Goal: Answer question/provide support: Share knowledge or assist other users

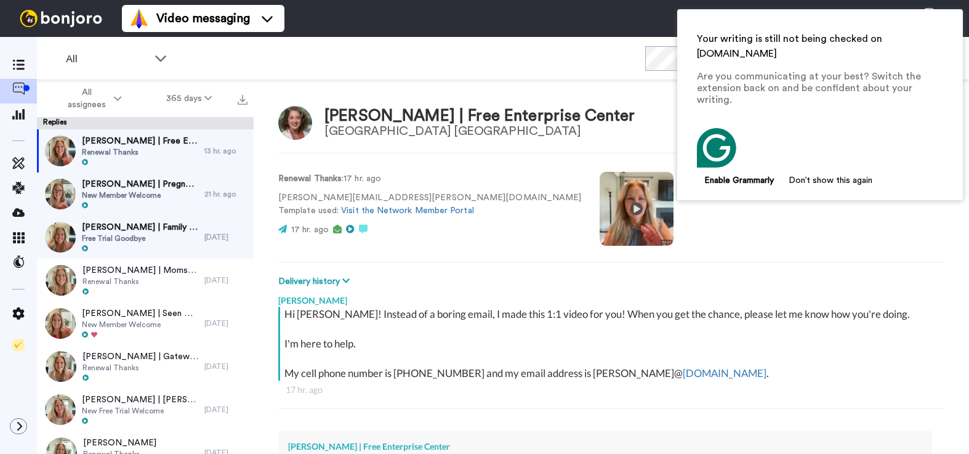
type textarea "x"
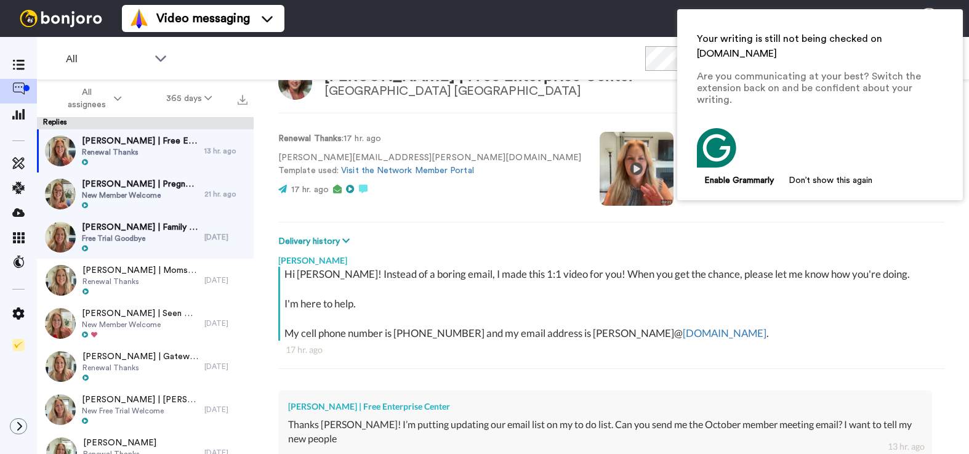
scroll to position [119, 0]
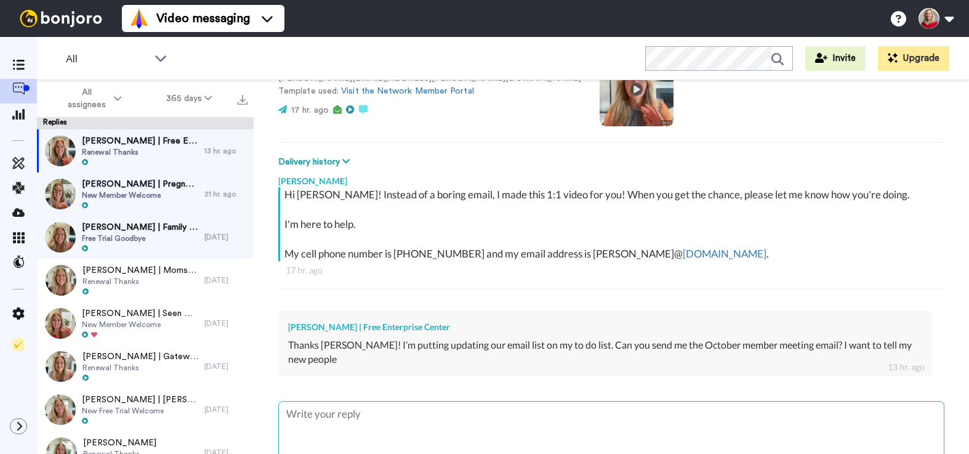
click at [364, 415] on textarea at bounding box center [611, 440] width 665 height 79
type textarea "H"
type textarea "x"
type textarea "He"
type textarea "x"
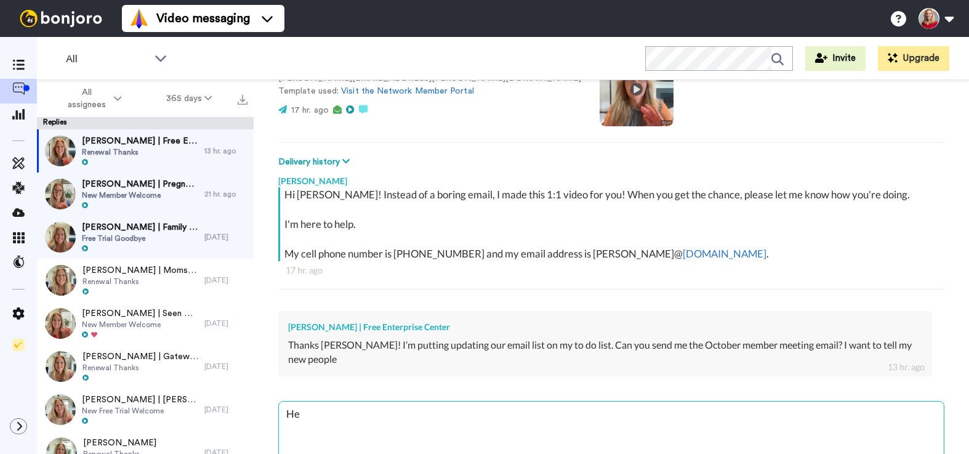
type textarea "Hey"
type textarea "x"
type textarea "Hey"
type textarea "x"
type textarea "Hey R"
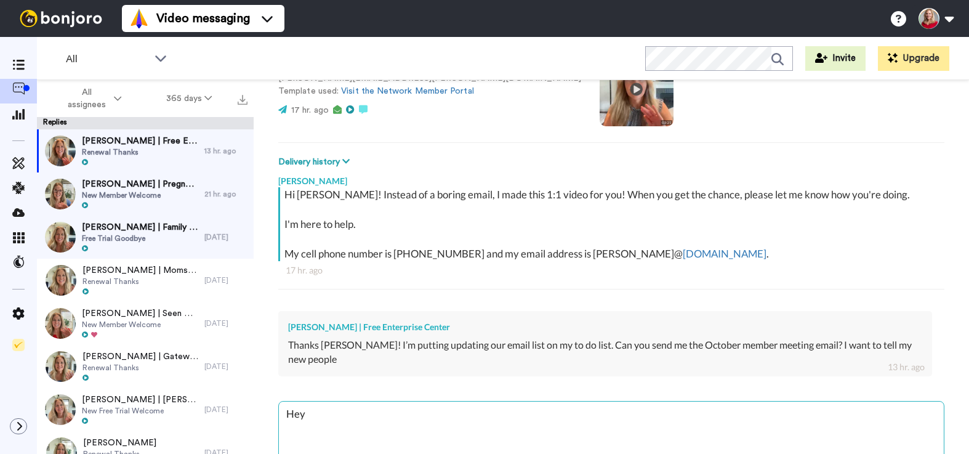
type textarea "x"
type textarea "Hey [PERSON_NAME]"
type textarea "x"
type textarea "Hey Rac"
type textarea "x"
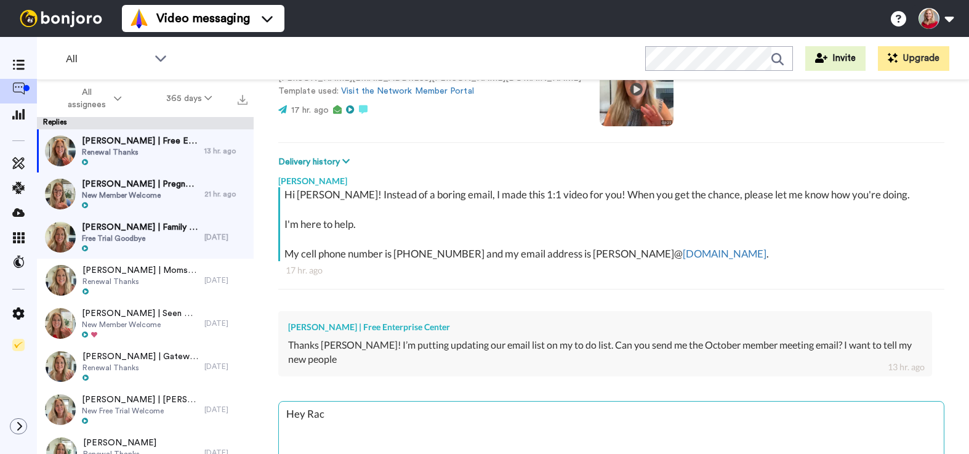
type textarea "Hey Rach"
type textarea "x"
type textarea "Hey Rache"
type textarea "x"
type textarea "Hey [PERSON_NAME]"
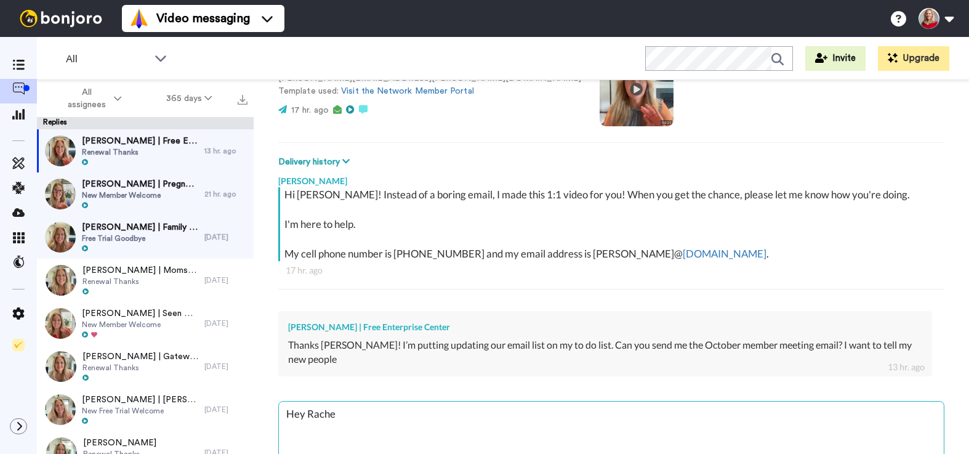
type textarea "x"
type textarea "Hey [PERSON_NAME]!"
type textarea "x"
type textarea "Hey [PERSON_NAME]!"
type textarea "x"
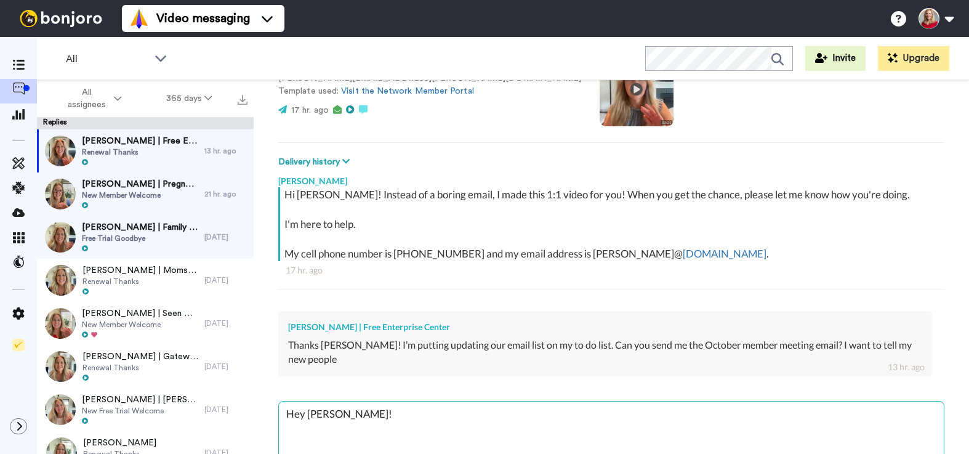
type textarea "Hey [PERSON_NAME]! T"
type textarea "x"
type textarea "Hey [PERSON_NAME]! Th"
type textarea "x"
type textarea "Hey [PERSON_NAME]! The"
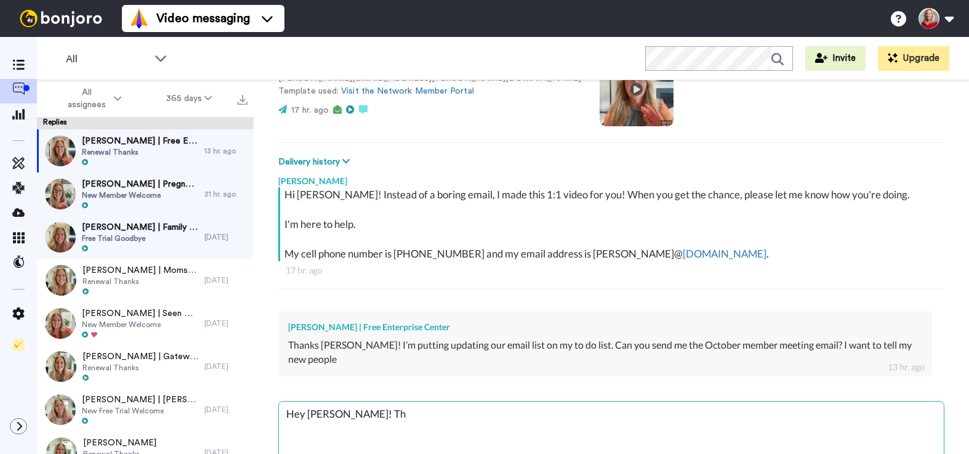
type textarea "x"
type textarea "Hey [PERSON_NAME]! The"
type textarea "x"
type textarea "Hey [PERSON_NAME]! The l"
type textarea "x"
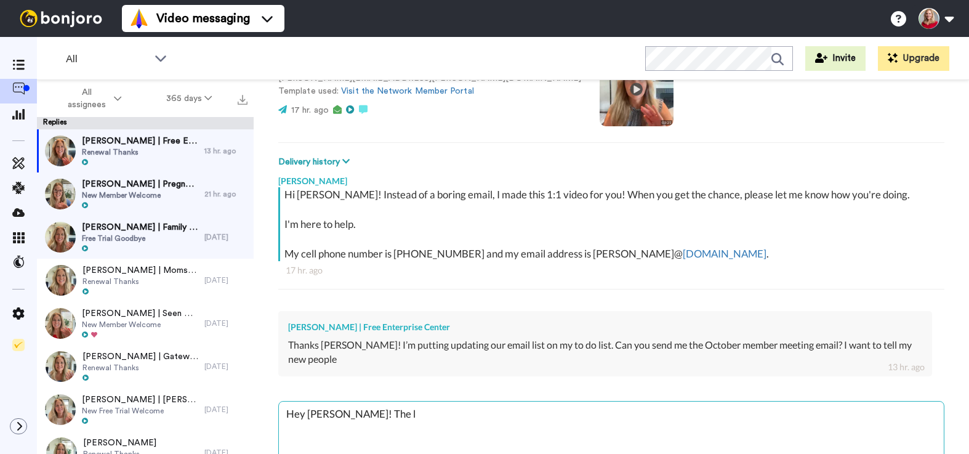
type textarea "Hey [PERSON_NAME]! The li"
type textarea "x"
type textarea "Hey [PERSON_NAME]! The [PERSON_NAME]"
type textarea "x"
type textarea "Hey [PERSON_NAME]! The link"
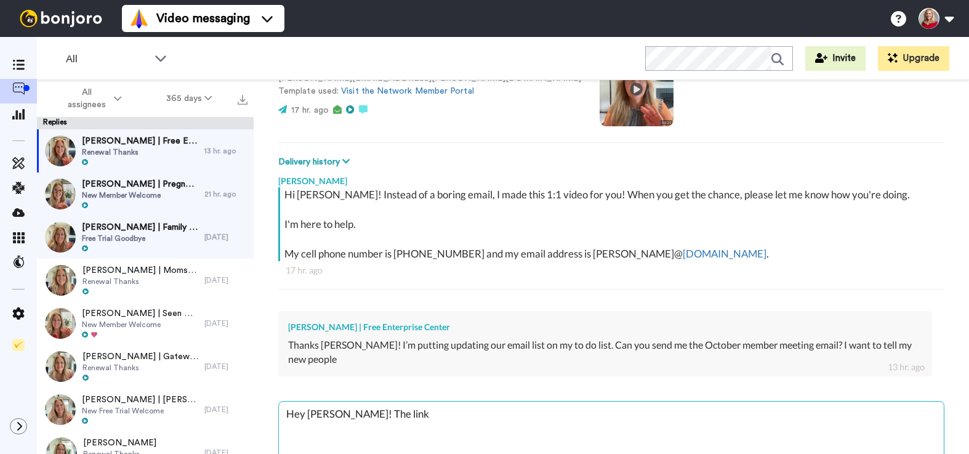
type textarea "x"
type textarea "Hey [PERSON_NAME]! The link"
type textarea "x"
type textarea "Hey [PERSON_NAME]! The link t"
type textarea "x"
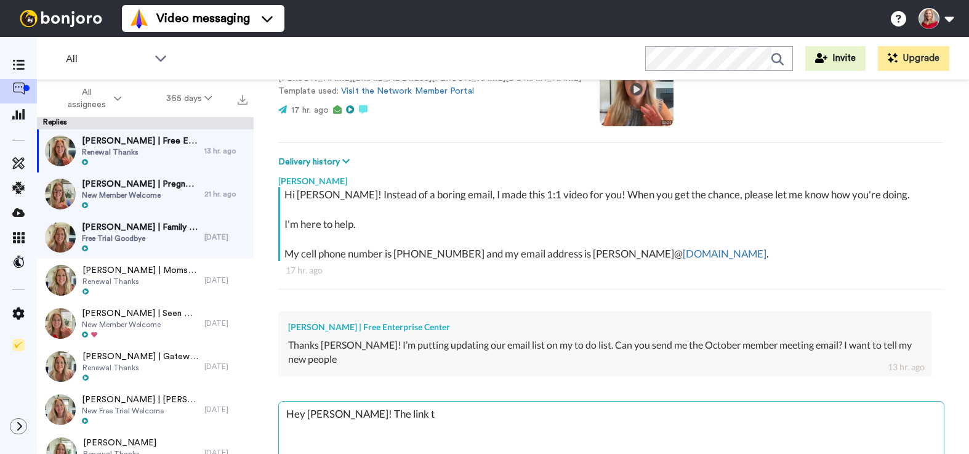
type textarea "Hey [PERSON_NAME]! The link to"
type textarea "x"
type textarea "Hey [PERSON_NAME]! The link to"
type textarea "x"
type textarea "Hey [PERSON_NAME]! The link to r"
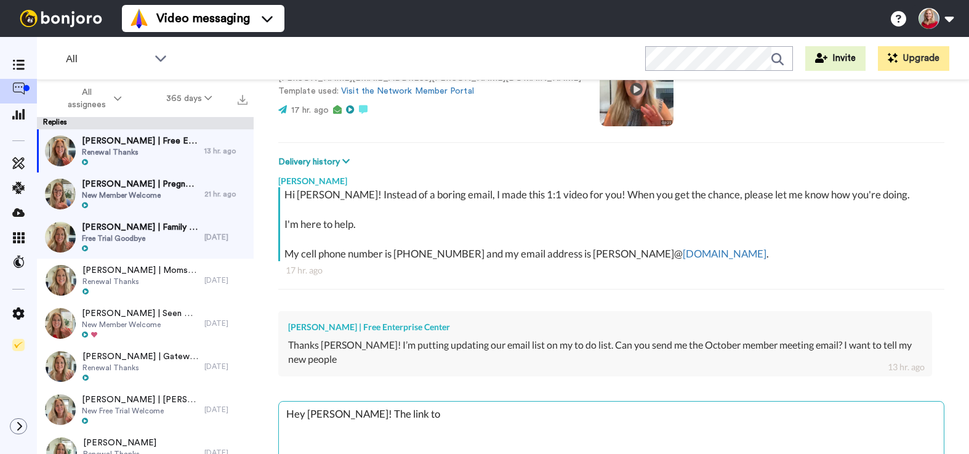
type textarea "x"
type textarea "Hey [PERSON_NAME]! The link to re"
type textarea "x"
type textarea "Hey [PERSON_NAME]! The link to reg"
type textarea "x"
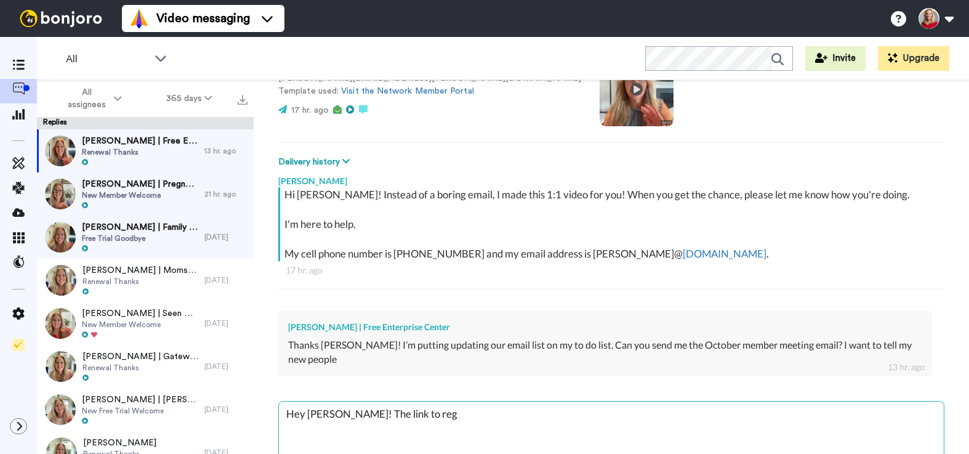
type textarea "Hey [PERSON_NAME]! The link to regi"
type textarea "x"
type textarea "Hey [PERSON_NAME]! The link to regis"
type textarea "x"
type textarea "Hey [PERSON_NAME]! The link to regist"
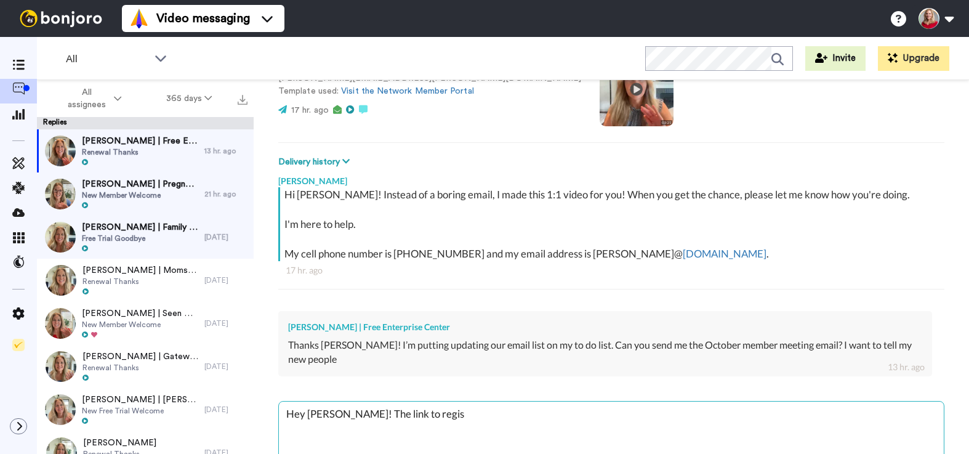
type textarea "x"
type textarea "Hey [PERSON_NAME]! The link to registe"
type textarea "x"
type textarea "Hey [PERSON_NAME]! The link to register"
type textarea "x"
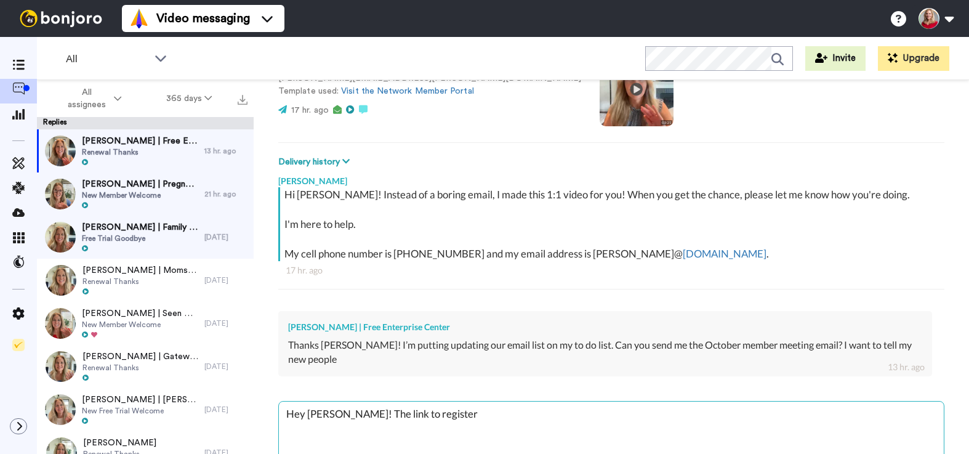
type textarea "Hey [PERSON_NAME]! The link to register"
type textarea "x"
type textarea "Hey [PERSON_NAME]! The link to register i"
type textarea "x"
type textarea "Hey [PERSON_NAME]! The link to register is"
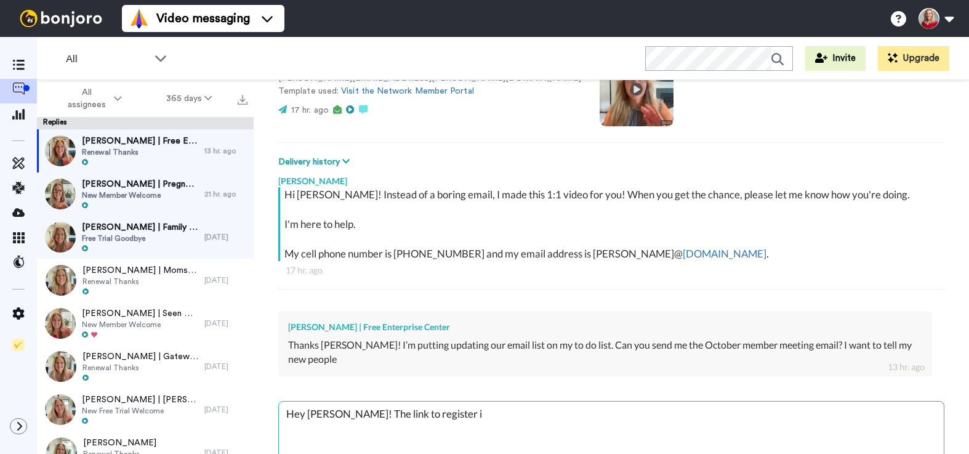
type textarea "x"
type textarea "Hey [PERSON_NAME]! The link to register is"
type textarea "x"
type textarea "Hey [PERSON_NAME]! The link to register is o"
type textarea "x"
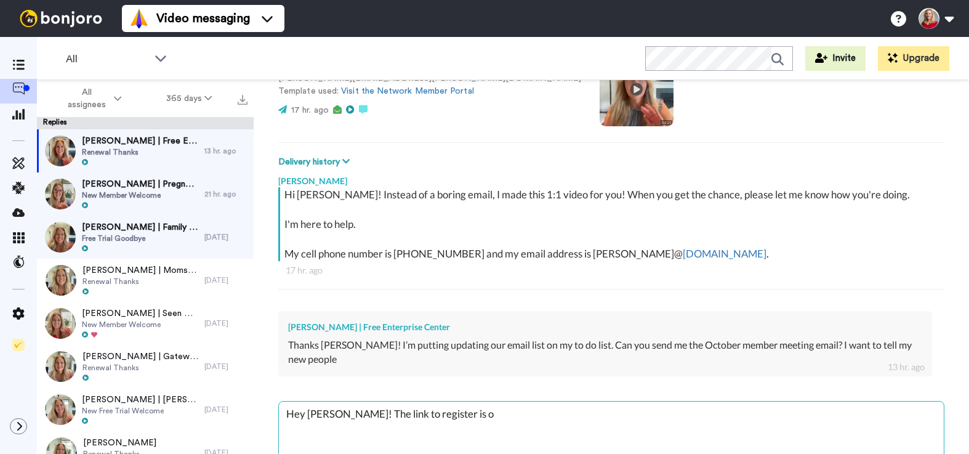
type textarea "Hey [PERSON_NAME]! The link to register is on"
type textarea "x"
type textarea "Hey [PERSON_NAME]! The link to register is on"
type textarea "x"
type textarea "Hey [PERSON_NAME]! The link to register is on t"
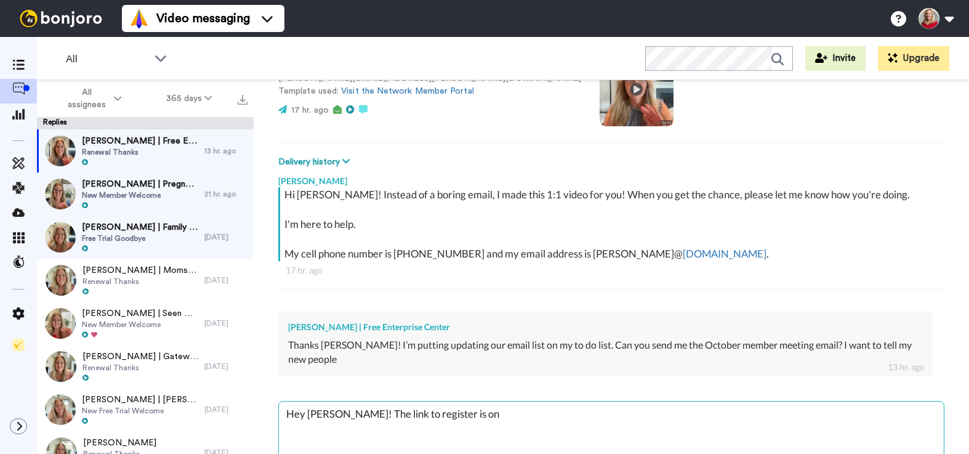
type textarea "x"
type textarea "Hey [PERSON_NAME]! The link to register is on th"
type textarea "x"
type textarea "Hey [PERSON_NAME]! The link to register is on the"
type textarea "x"
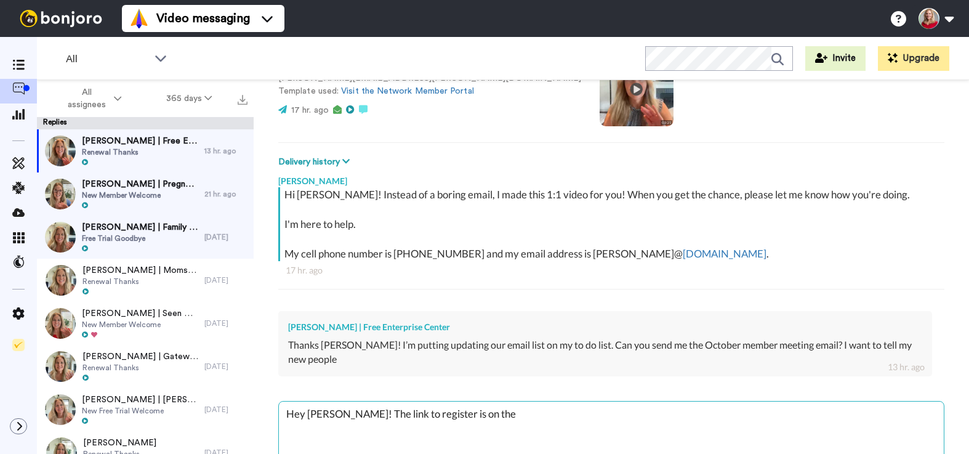
type textarea "Hey [PERSON_NAME]! The link to register is on the"
type textarea "x"
type textarea "Hey [PERSON_NAME]! The link to register is on the M"
type textarea "x"
type textarea "Hey [PERSON_NAME]! The link to register is on the Me"
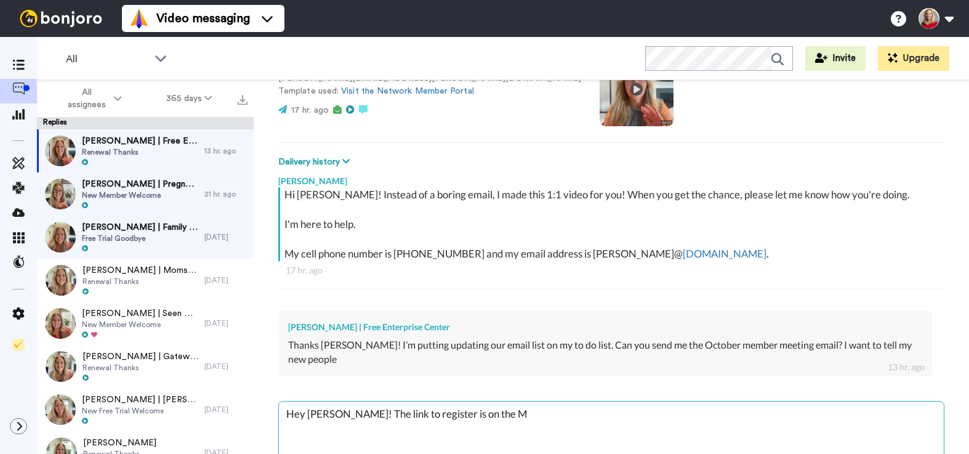
type textarea "x"
type textarea "Hey [PERSON_NAME]! The link to register is on the Mem"
type textarea "x"
type textarea "Hey [PERSON_NAME]! The link to register is on the Memb"
type textarea "x"
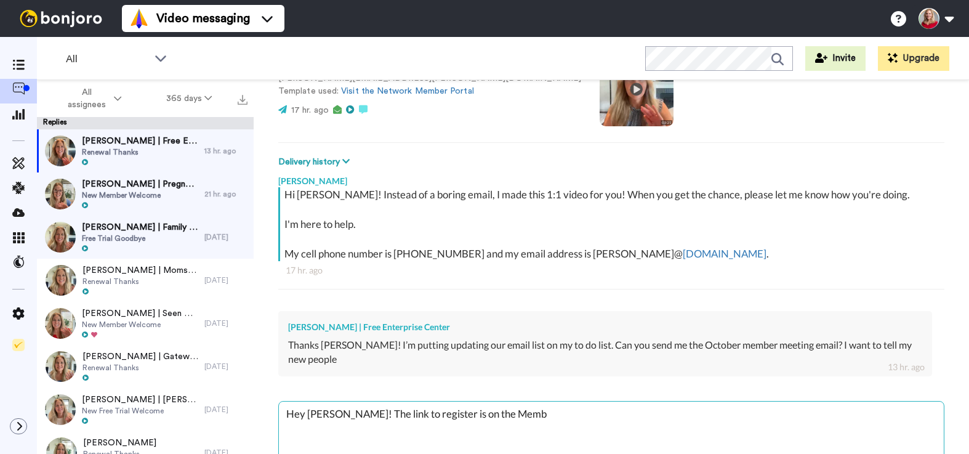
type textarea "Hey [PERSON_NAME]! The link to register is on the Membe"
type textarea "x"
type textarea "Hey [PERSON_NAME]! The link to register is on the Member"
type textarea "x"
type textarea "Hey [PERSON_NAME]! The link to register is on the Member"
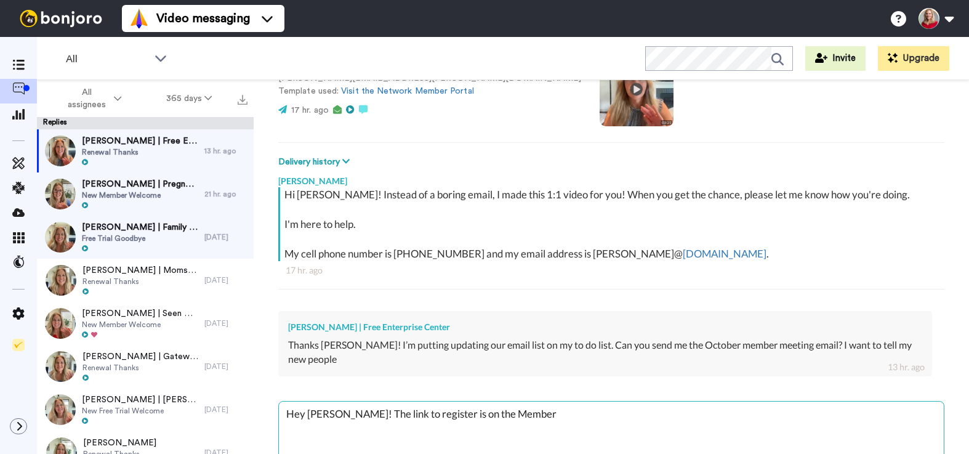
type textarea "x"
type textarea "Hey [PERSON_NAME]! The link to register is on the Member H"
type textarea "x"
type textarea "Hey [PERSON_NAME]! The link to register is on the Member Ho"
type textarea "x"
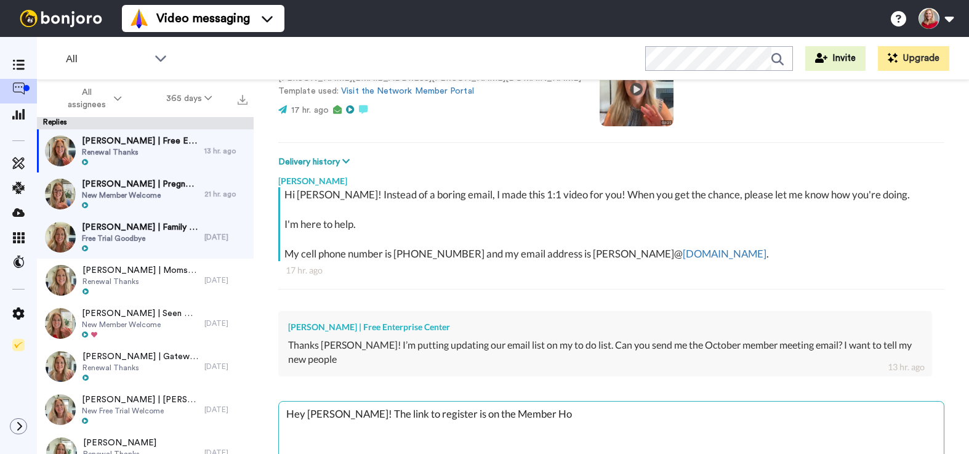
type textarea "Hey [PERSON_NAME]! The link to register is on the Member Hom"
type textarea "x"
type textarea "Hey [PERSON_NAME]! The link to register is on the Member Home"
type textarea "x"
type textarea "Hey [PERSON_NAME]! The link to register is on the Member Home"
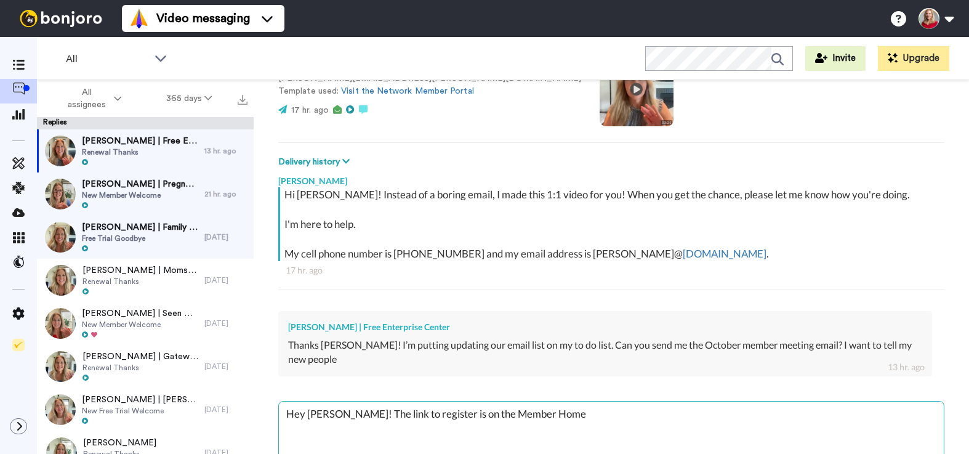
type textarea "x"
type textarea "Hey [PERSON_NAME]! The link to register is on the Member Home p"
type textarea "x"
type textarea "Hey [PERSON_NAME]! The link to register is on the Member Home"
type textarea "x"
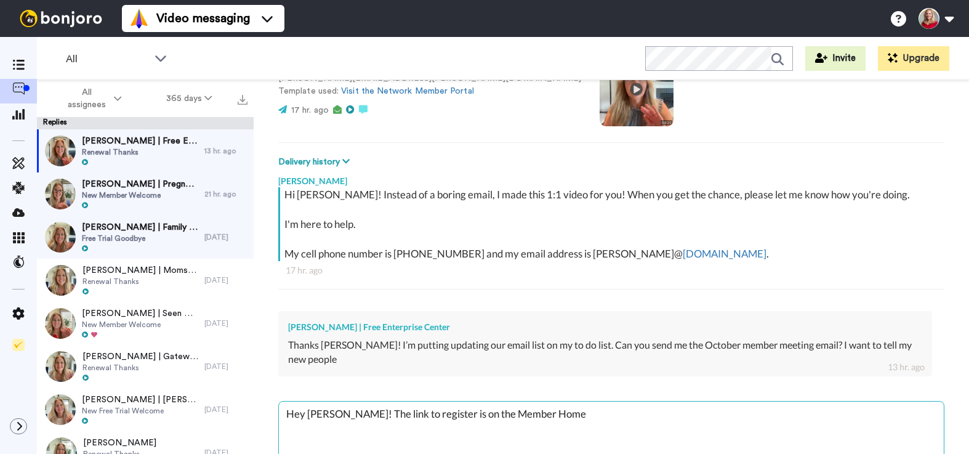
type textarea "Hey [PERSON_NAME]! The link to register is on the Member Home P"
type textarea "x"
type textarea "Hey [PERSON_NAME]! The link to register is on the Member Home Pa"
type textarea "x"
type textarea "Hey [PERSON_NAME]! The link to register is on the Member Home Pag"
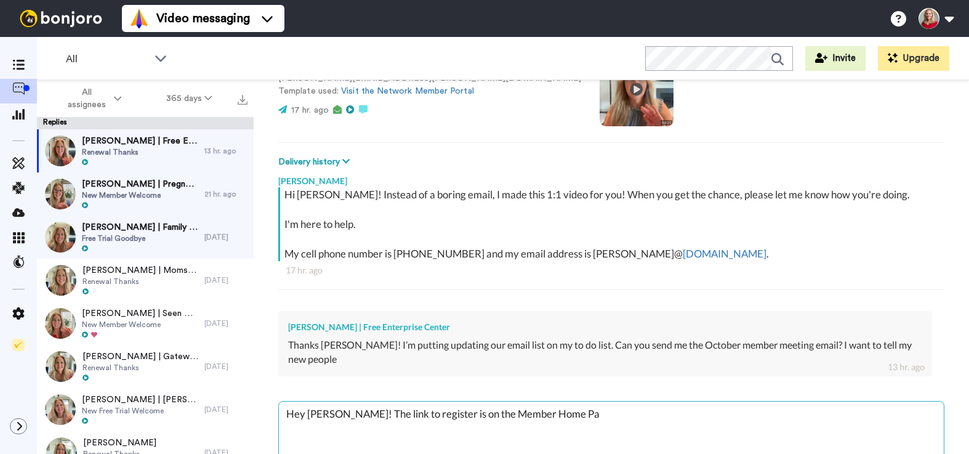
type textarea "x"
type textarea "Hey [PERSON_NAME]! The link to register is on the Member Home Page"
type textarea "x"
type textarea "Hey [PERSON_NAME]! The link to register is on the Member Home Page"
type textarea "x"
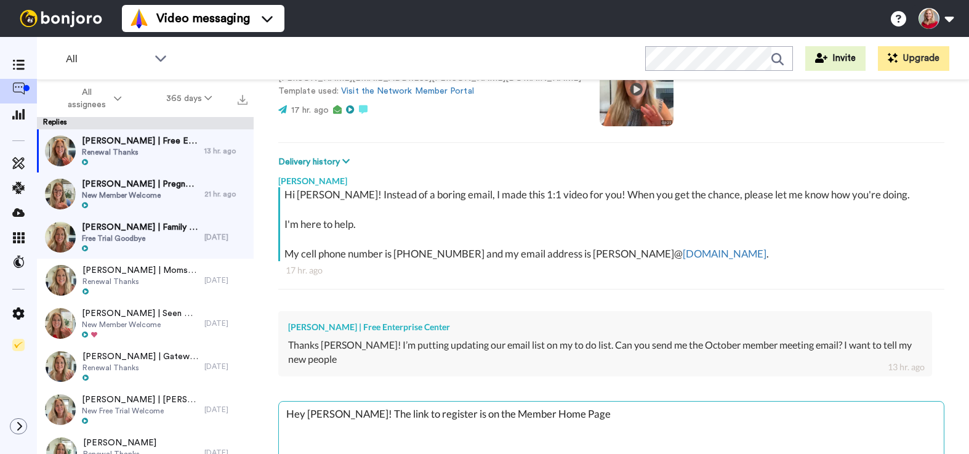
type textarea "Hey [PERSON_NAME]! The link to register is on the Member Home Page a"
type textarea "x"
type textarea "Hey [PERSON_NAME]! The link to register is on the Member Home Page al"
type textarea "x"
type textarea "Hey [PERSON_NAME]! The link to register is on the Member Home Page all"
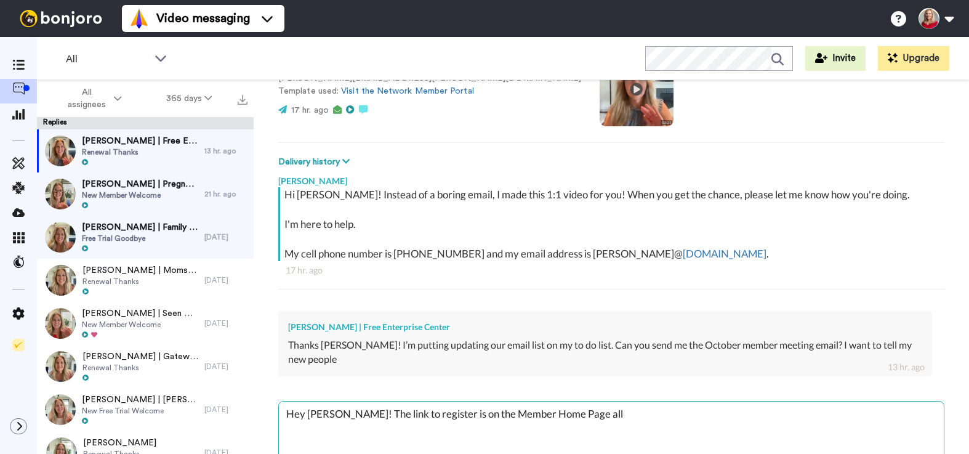
type textarea "x"
type textarea "Hey [PERSON_NAME]! The link to register is on the Member Home Page all"
type textarea "x"
type textarea "Hey [PERSON_NAME]! The link to register is on the Member Home Page all t"
type textarea "x"
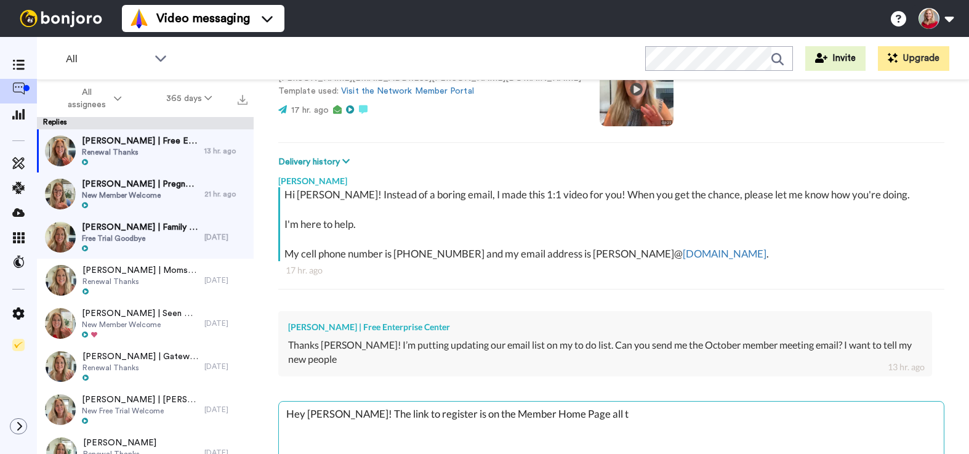
type textarea "Hey [PERSON_NAME]! The link to register is on the Member Home Page all th"
type textarea "x"
type textarea "Hey [PERSON_NAME]! The link to register is on the Member Home Page all the"
type textarea "x"
type textarea "Hey [PERSON_NAME]! The link to register is on the Member Home Page all the"
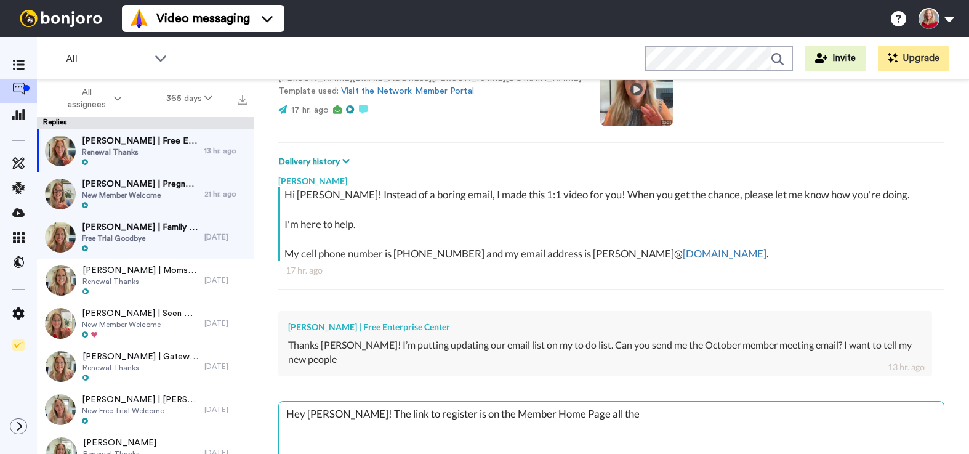
type textarea "x"
type textarea "Hey [PERSON_NAME]! The link to register is on the Member Home Page all the t"
type textarea "x"
type textarea "Hey [PERSON_NAME]! The link to register is on the Member Home Page all the ti"
type textarea "x"
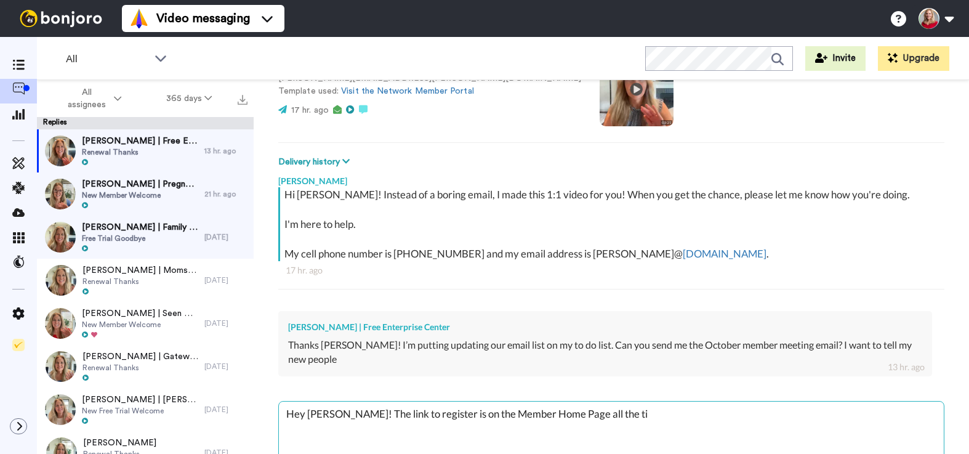
type textarea "Hey [PERSON_NAME]! The link to register is on the Member Home Page all the [PER…"
type textarea "x"
type textarea "Hey [PERSON_NAME]! The link to register is on the Member Home Page all the time"
type textarea "x"
type textarea "Hey [PERSON_NAME]! The link to register is on the Member Home Page all the time,"
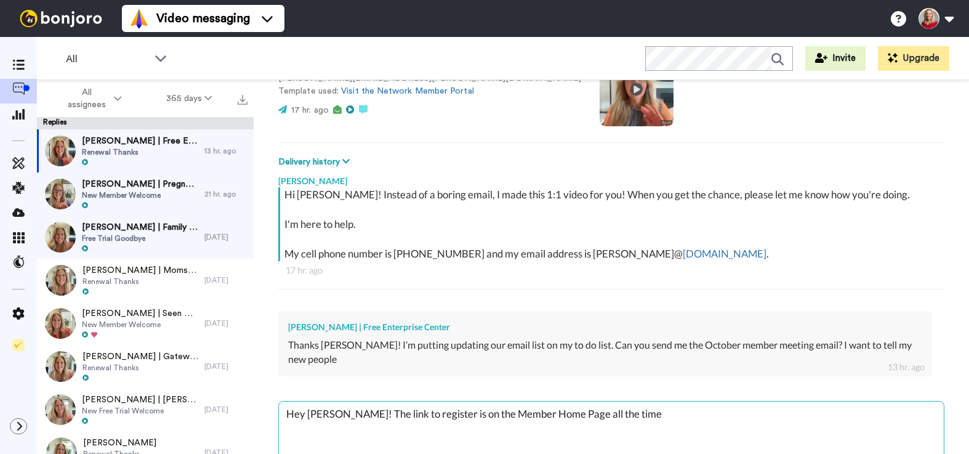
type textarea "x"
type textarea "Hey [PERSON_NAME]! The link to register is on the Member Home Page all the time,"
type textarea "x"
type textarea "Hey [PERSON_NAME]! The link to register is on the Member Home Page all the time…"
type textarea "x"
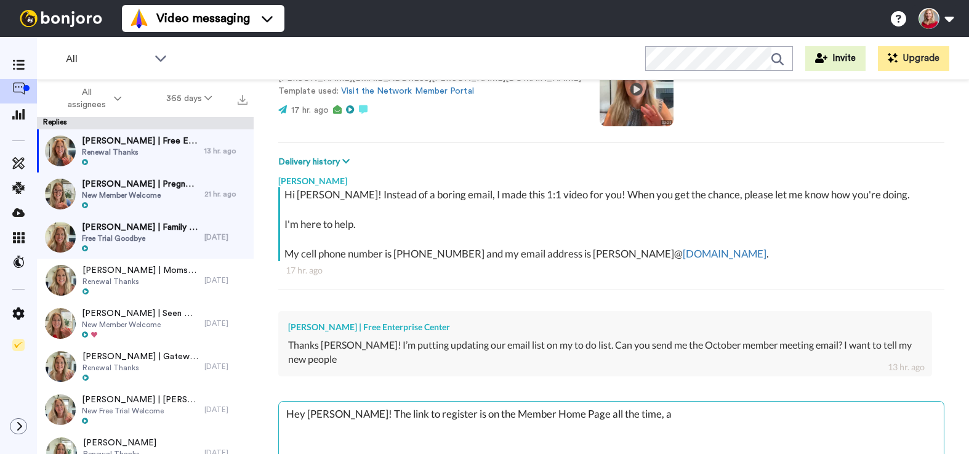
type textarea "Hey [PERSON_NAME]! The link to register is on the Member Home Page all the time…"
type textarea "x"
type textarea "Hey [PERSON_NAME]! The link to register is on the Member Home Page all the time…"
type textarea "x"
type textarea "Hey [PERSON_NAME]! The link to register is on the Member Home Page all the time…"
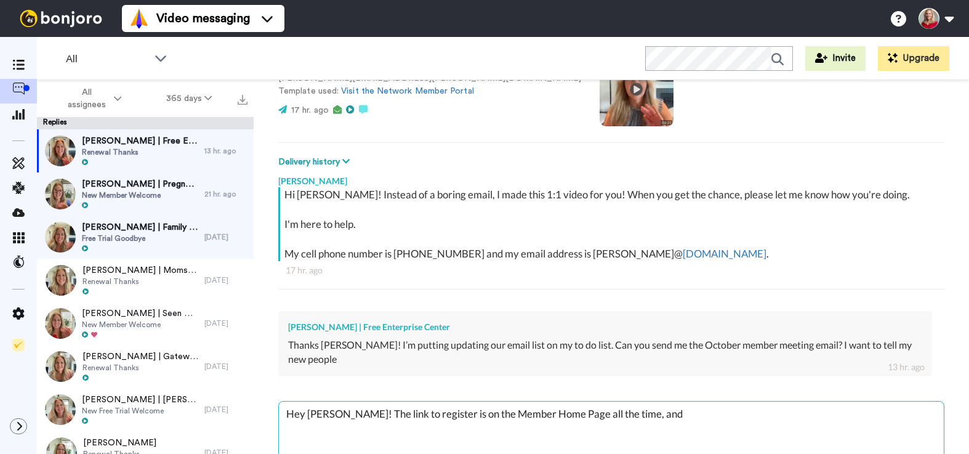
type textarea "x"
type textarea "Hey [PERSON_NAME]! The link to register is on the Member Home Page all the time…"
type textarea "x"
type textarea "Hey [PERSON_NAME]! The link to register is on the Member Home Page all the time…"
type textarea "x"
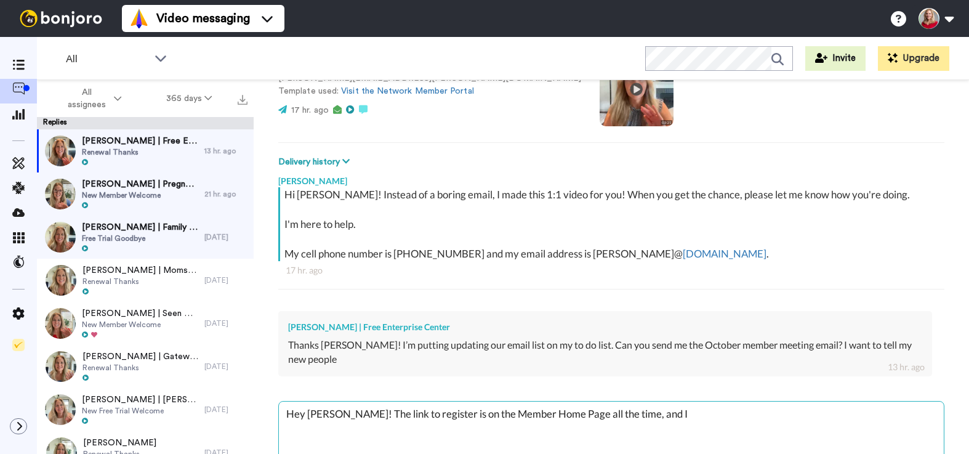
type textarea "Hey [PERSON_NAME]! The link to register is on the Member Home Page all the time…"
type textarea "x"
type textarea "Hey [PERSON_NAME]! The link to register is on the Member Home Page all the time…"
type textarea "x"
type textarea "Hey [PERSON_NAME]! The link to register is on the Member Home Page all the time…"
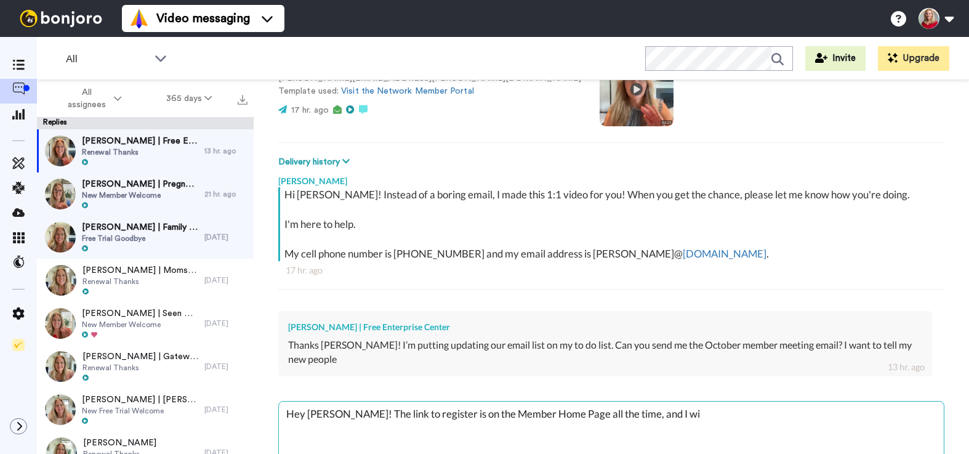
type textarea "x"
type textarea "Hey [PERSON_NAME]! The link to register is on the Member Home Page all the time…"
type textarea "x"
type textarea "Hey [PERSON_NAME]! The link to register is on the Member Home Page all the time…"
type textarea "x"
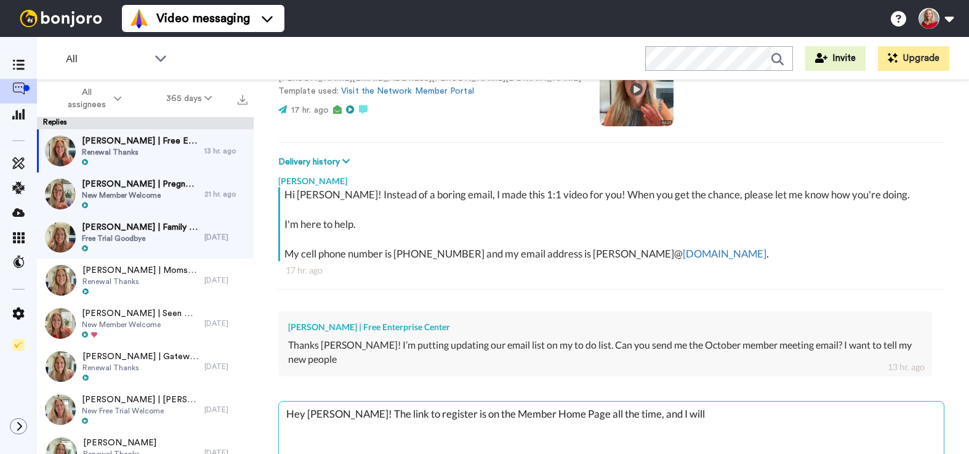
type textarea "Hey [PERSON_NAME]! The link to register is on the Member Home Page all the time…"
type textarea "x"
type textarea "Hey [PERSON_NAME]! The link to register is on the Member Home Page all the time…"
type textarea "x"
type textarea "Hey [PERSON_NAME]! The link to register is on the Member Home Page all the time…"
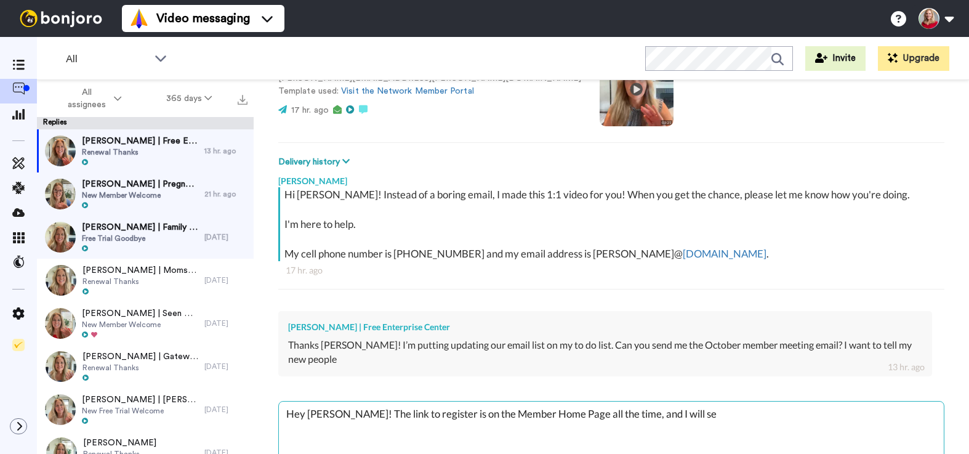
type textarea "x"
type textarea "Hey [PERSON_NAME]! The link to register is on the Member Home Page all the time…"
type textarea "x"
type textarea "Hey [PERSON_NAME]! The link to register is on the Member Home Page all the time…"
type textarea "x"
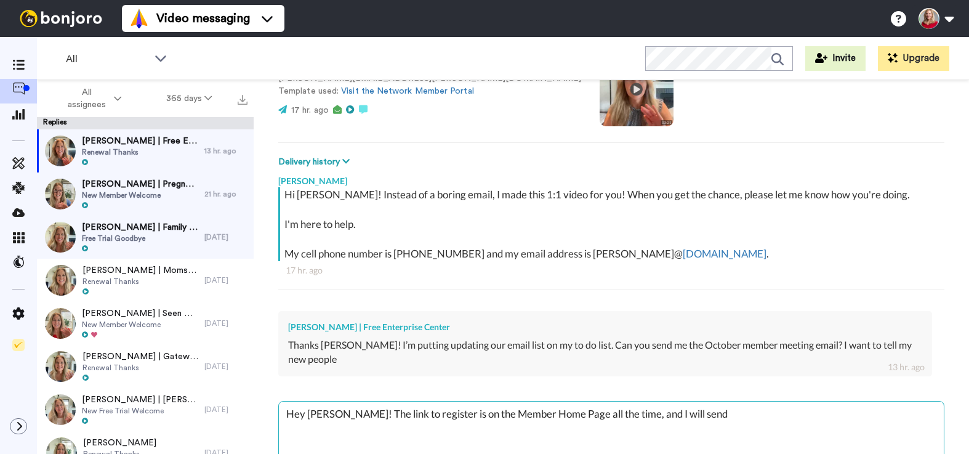
type textarea "Hey [PERSON_NAME]! The link to register is on the Member Home Page all the time…"
type textarea "x"
type textarea "Hey [PERSON_NAME]! The link to register is on the Member Home Page all the time…"
type textarea "x"
type textarea "Hey [PERSON_NAME]! The link to register is on the Member Home Page all the time…"
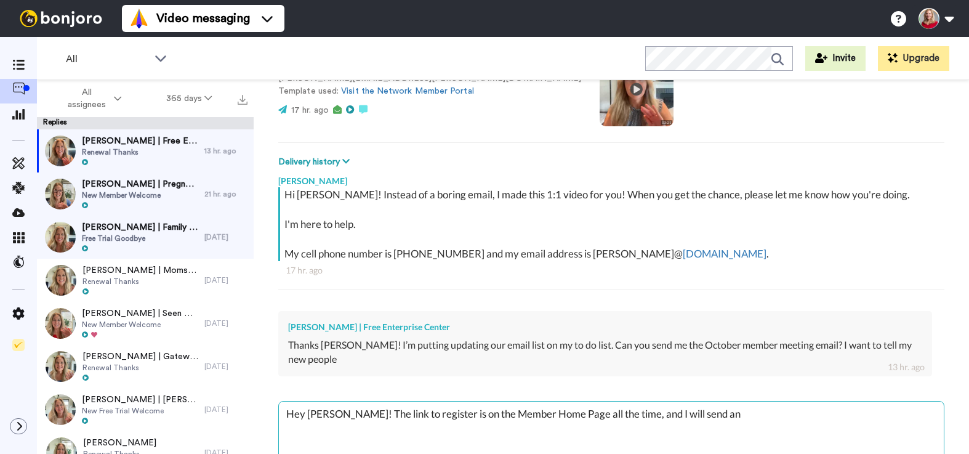
type textarea "x"
type textarea "Hey [PERSON_NAME]! The link to register is on the Member Home Page all the time…"
type textarea "x"
type textarea "Hey [PERSON_NAME]! The link to register is on the Member Home Page all the time…"
type textarea "x"
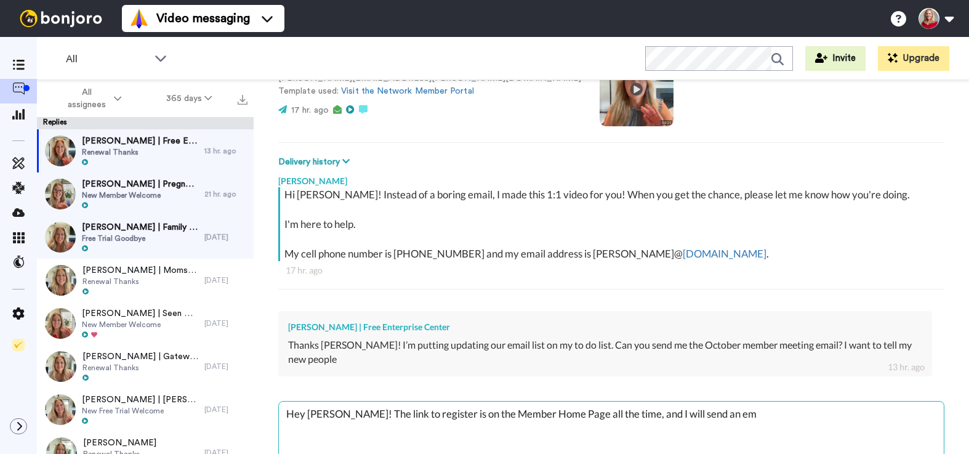
type textarea "Hey [PERSON_NAME]! The link to register is on the Member Home Page all the time…"
type textarea "x"
type textarea "Hey [PERSON_NAME]! The link to register is on the Member Home Page all the time…"
type textarea "x"
type textarea "Hey [PERSON_NAME]! The link to register is on the Member Home Page all the time…"
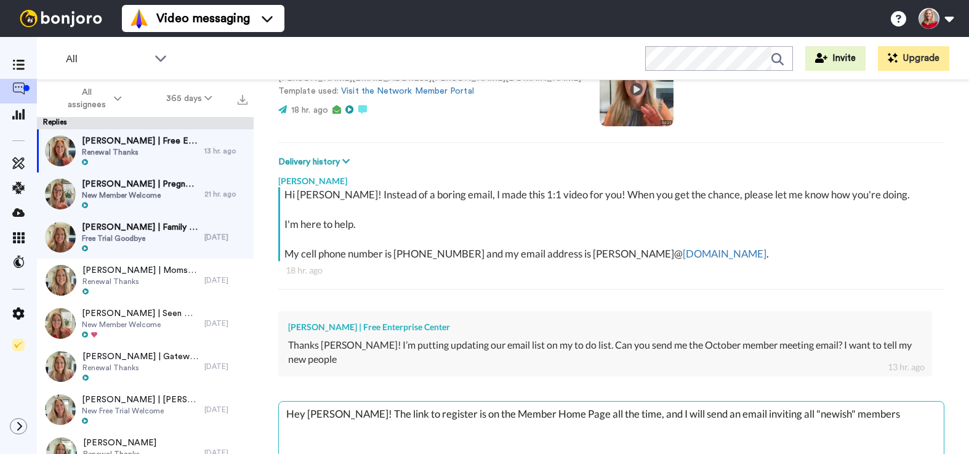
click at [870, 414] on textarea "Hey [PERSON_NAME]! The link to register is on the Member Home Page all the time…" at bounding box center [611, 440] width 665 height 79
paste textarea "[URL][DOMAIN_NAME][PERSON_NAME][EMAIL_ADDRESS][DOMAIN_NAME]"
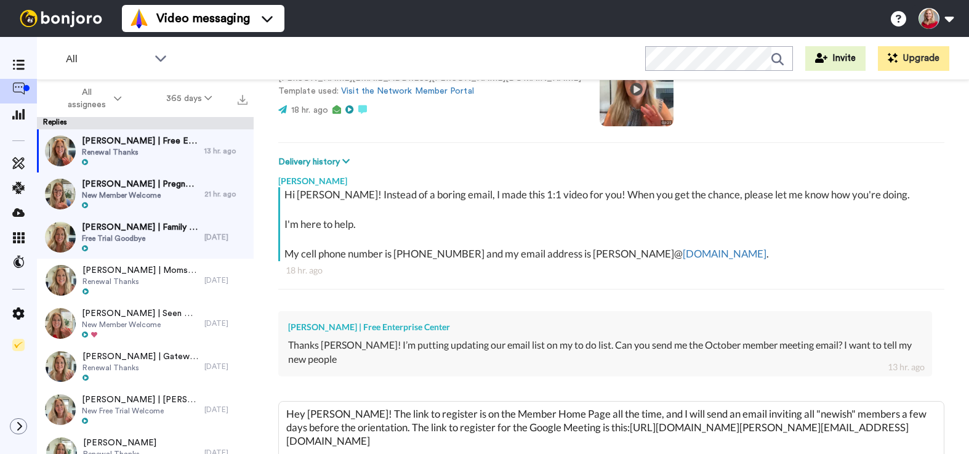
scroll to position [6, 0]
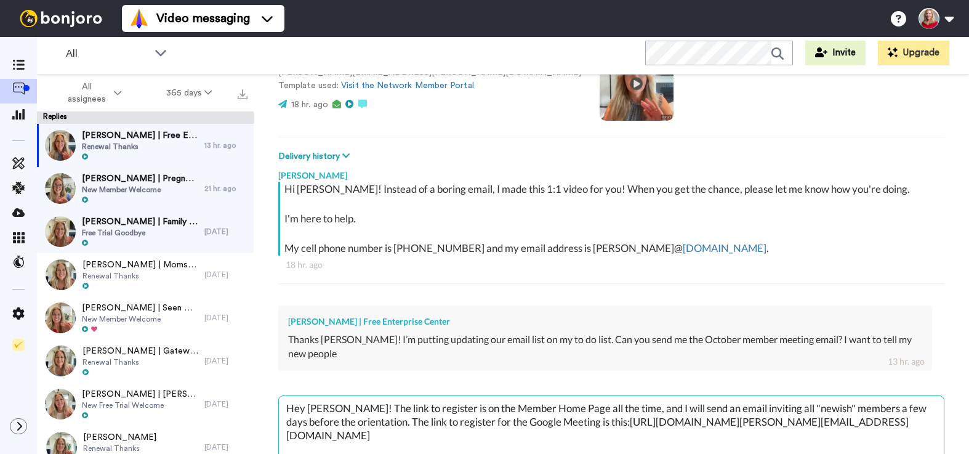
click at [612, 422] on textarea "Hey [PERSON_NAME]! The link to register is on the Member Home Page all the time…" at bounding box center [611, 435] width 665 height 79
click at [343, 406] on textarea "Hey [PERSON_NAME]! The link to register is on the Member Home Page all the time…" at bounding box center [611, 435] width 665 height 79
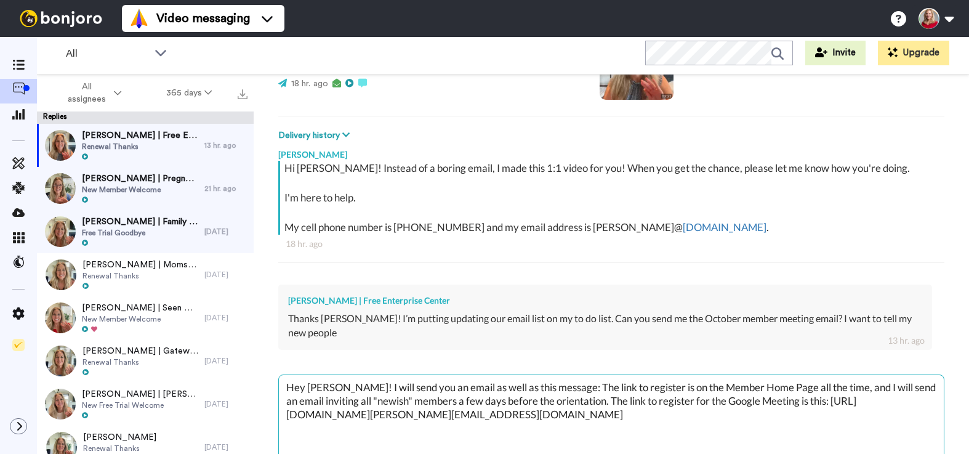
scroll to position [190, 0]
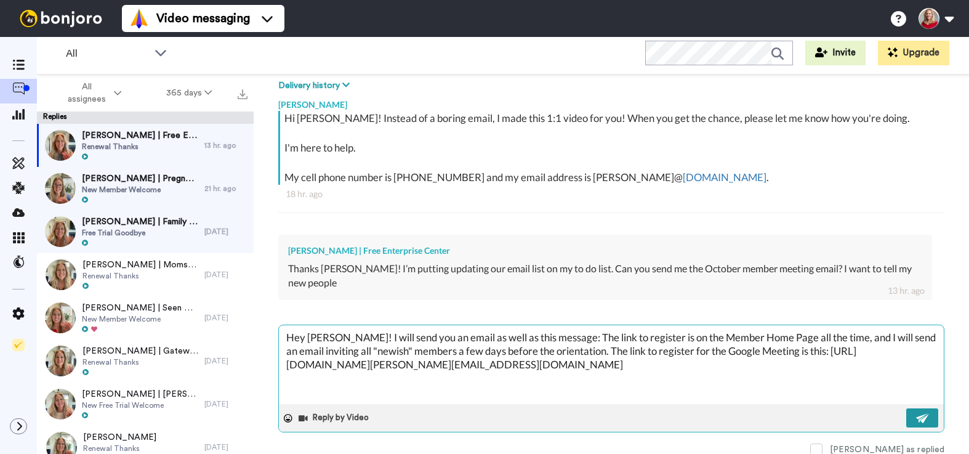
click at [919, 417] on img at bounding box center [923, 418] width 14 height 10
